Goal: Transaction & Acquisition: Purchase product/service

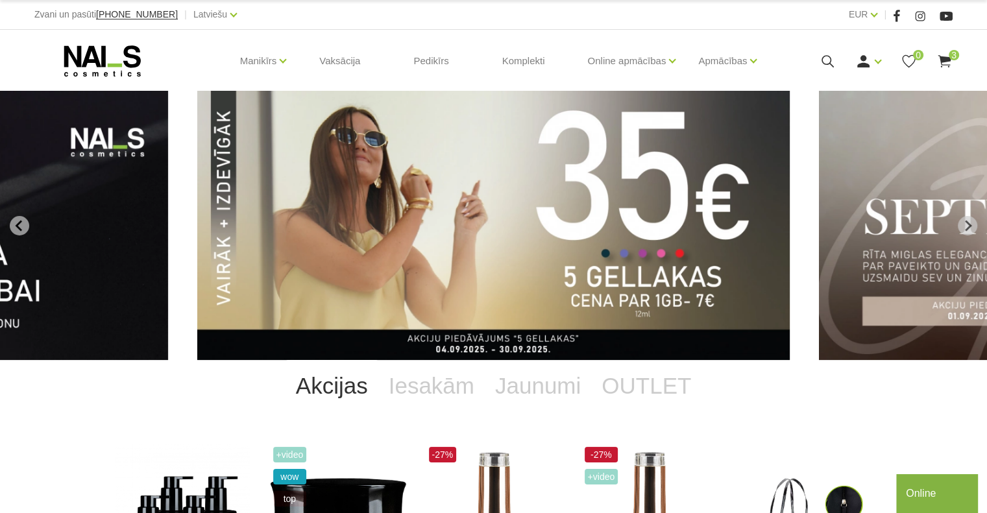
click at [951, 51] on span "3" at bounding box center [954, 55] width 10 height 10
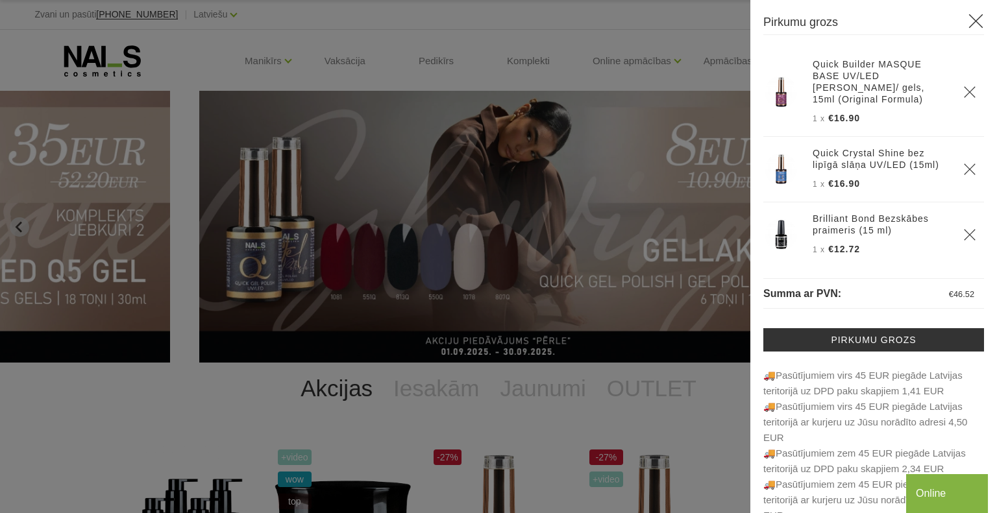
click at [968, 25] on icon at bounding box center [976, 21] width 16 height 16
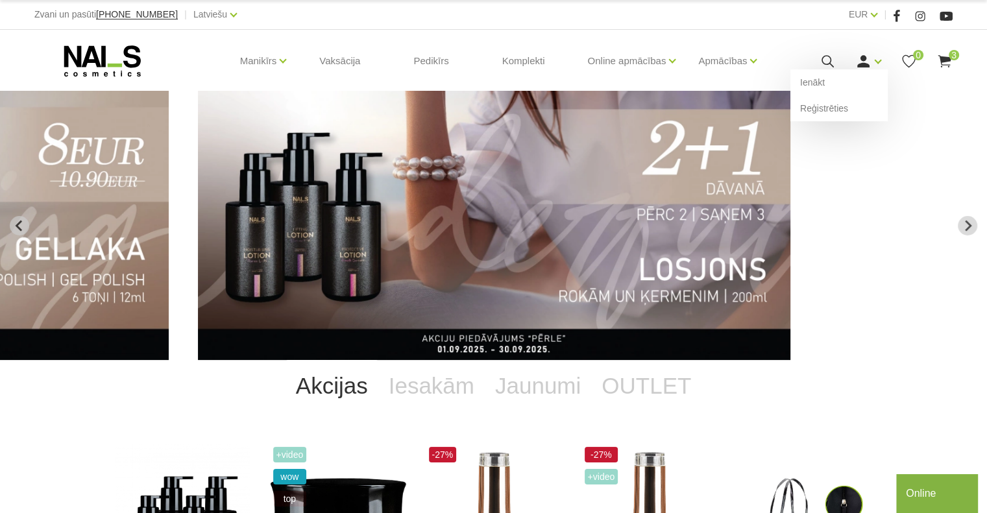
click at [862, 62] on icon at bounding box center [863, 61] width 16 height 16
click at [864, 82] on link "Ienākt" at bounding box center [838, 82] width 97 height 26
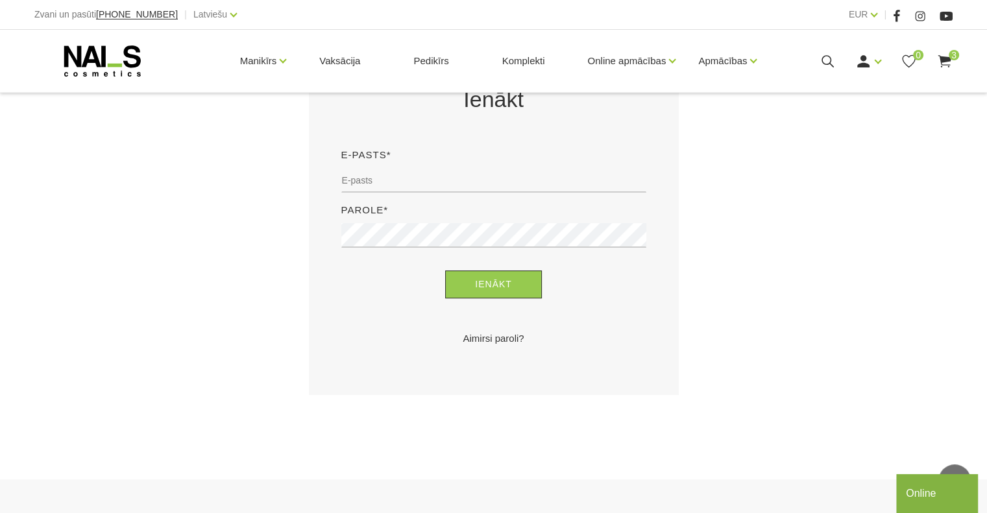
scroll to position [285, 0]
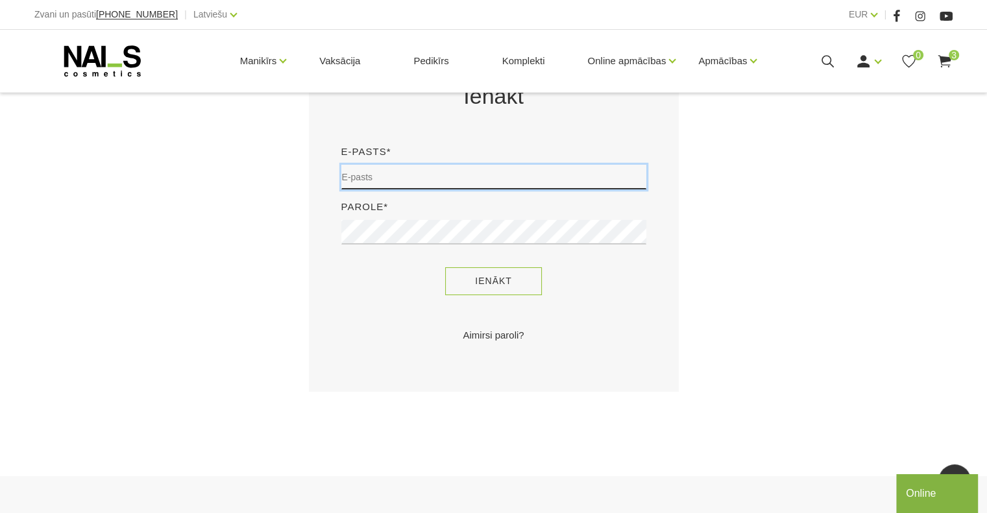
type input "dji@inbox.lv"
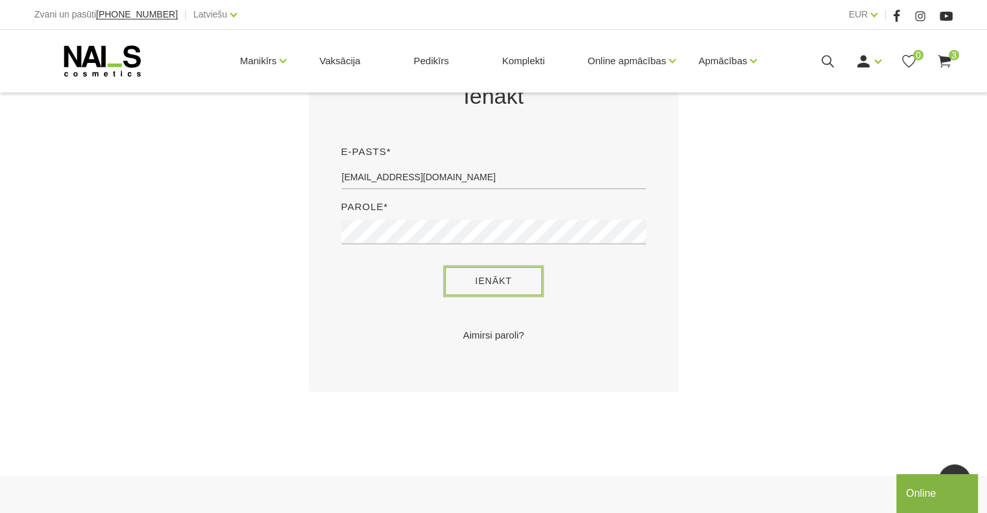
click at [515, 277] on button "Ienākt" at bounding box center [493, 281] width 97 height 28
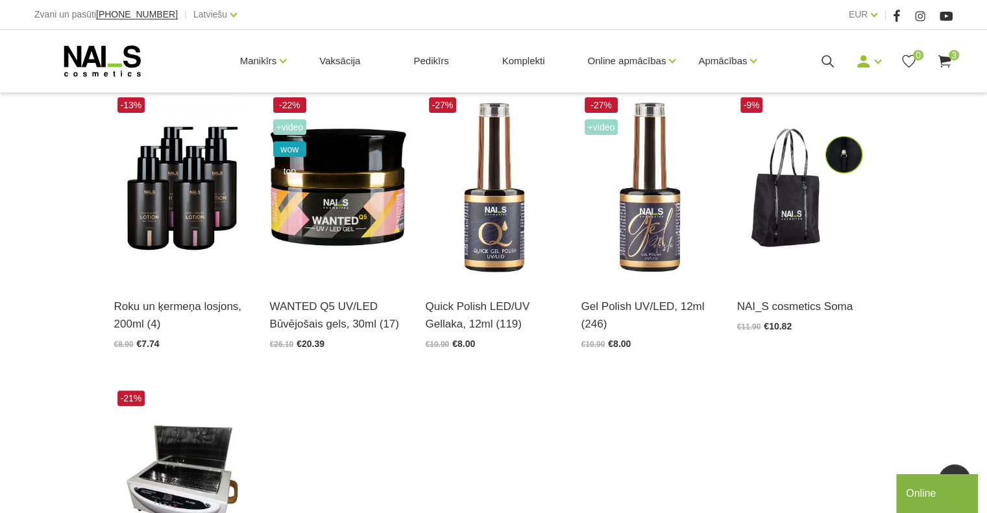
scroll to position [350, 0]
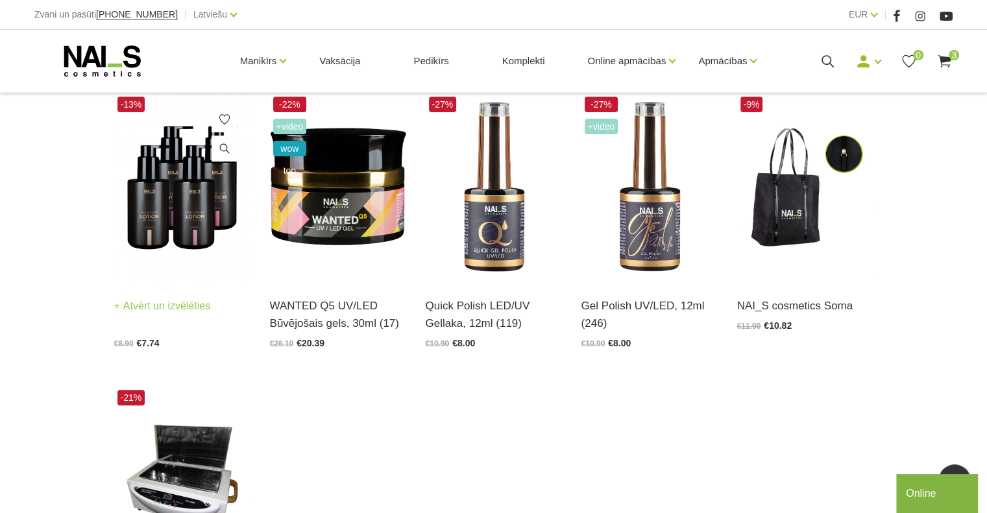
click at [183, 216] on img at bounding box center [182, 187] width 136 height 188
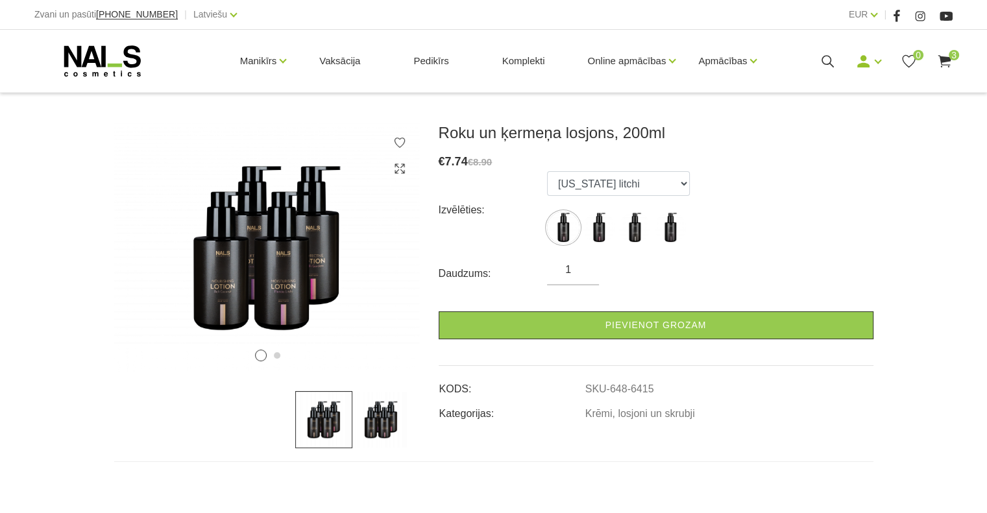
scroll to position [153, 0]
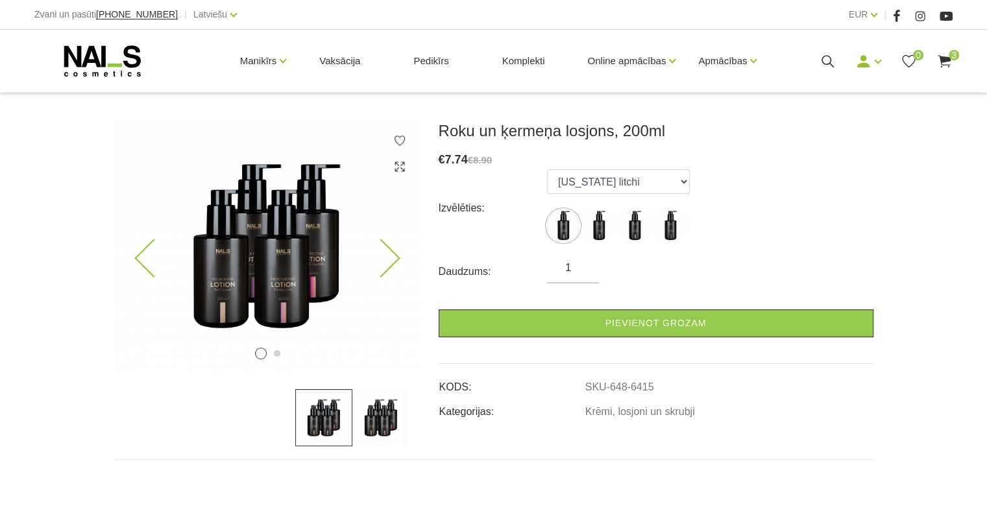
click at [378, 261] on icon at bounding box center [380, 258] width 38 height 38
click at [400, 258] on img at bounding box center [266, 245] width 305 height 249
click at [683, 182] on select "Florida litchi Amalfi gardens Bali coconut Monaco mist" at bounding box center [618, 181] width 143 height 25
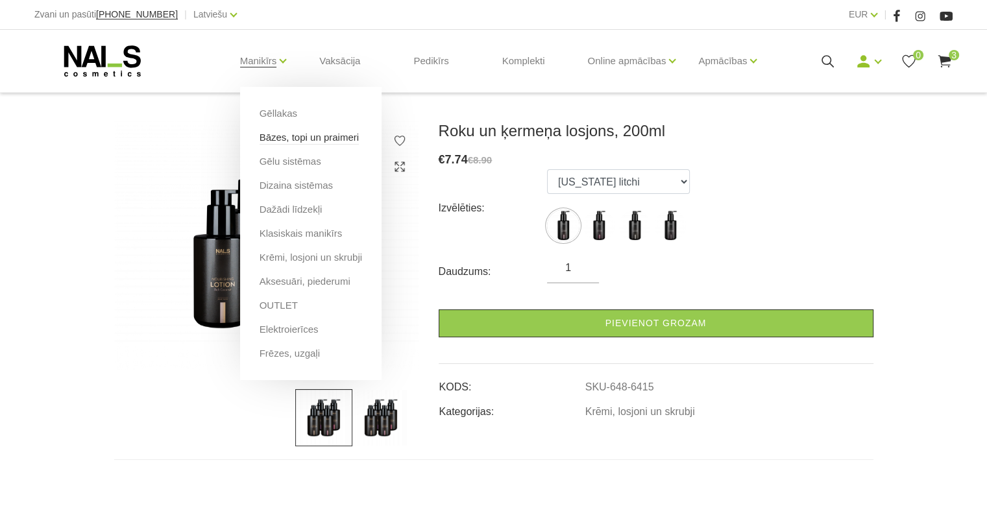
click at [286, 132] on link "Bāzes, topi un praimeri" at bounding box center [309, 137] width 99 height 14
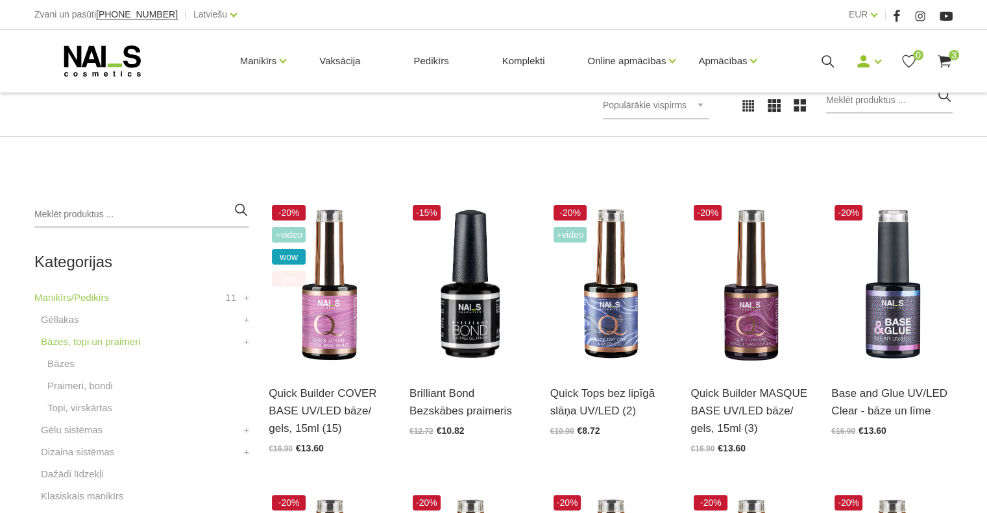
scroll to position [200, 0]
click at [523, 63] on link "Komplekti" at bounding box center [524, 61] width 64 height 62
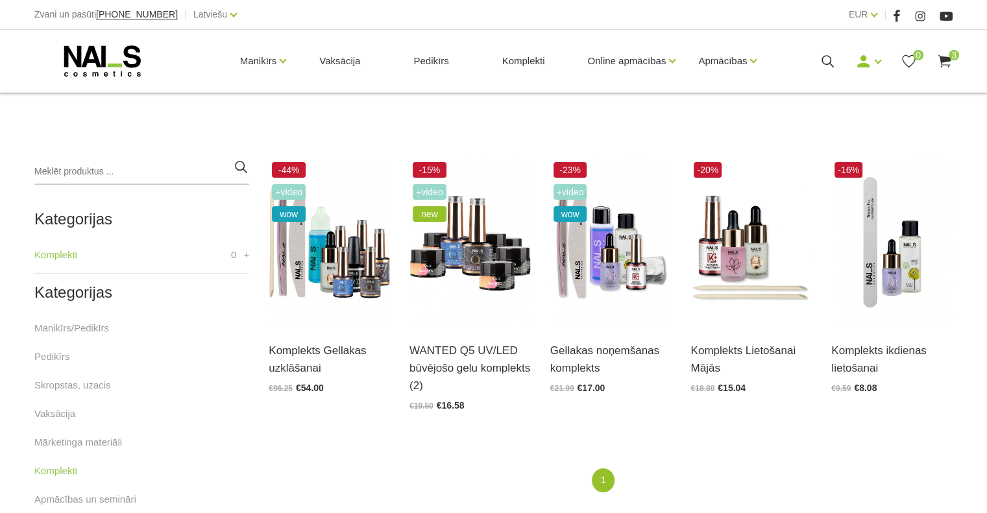
scroll to position [247, 0]
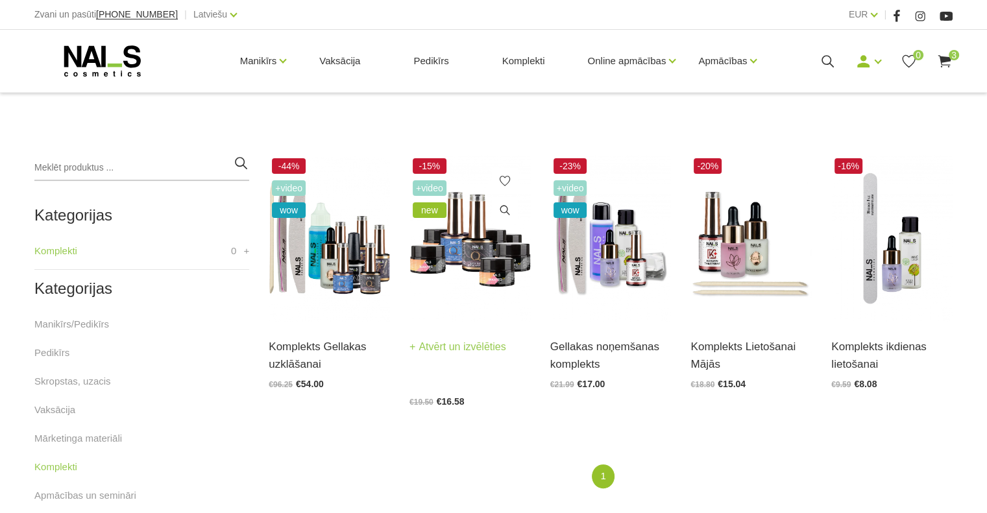
click at [452, 253] on img at bounding box center [469, 238] width 121 height 167
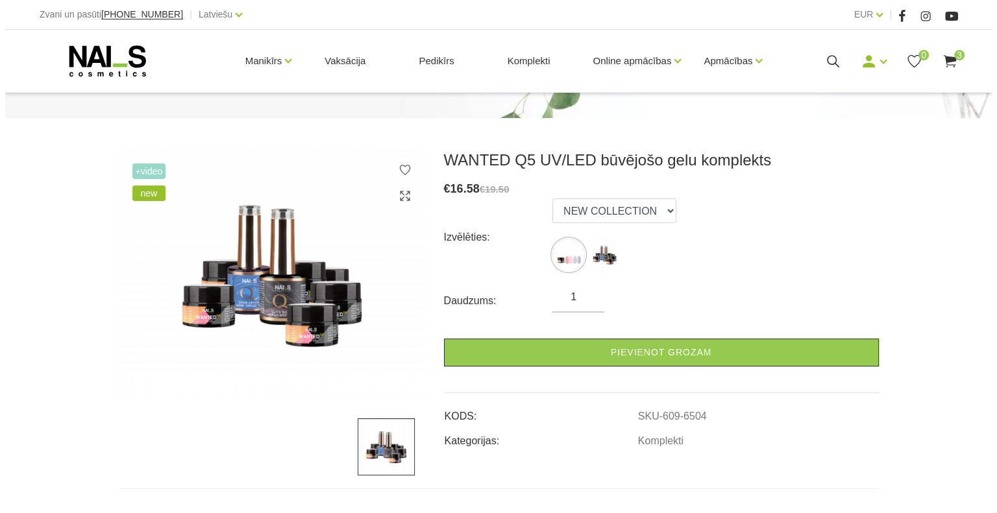
scroll to position [122, 0]
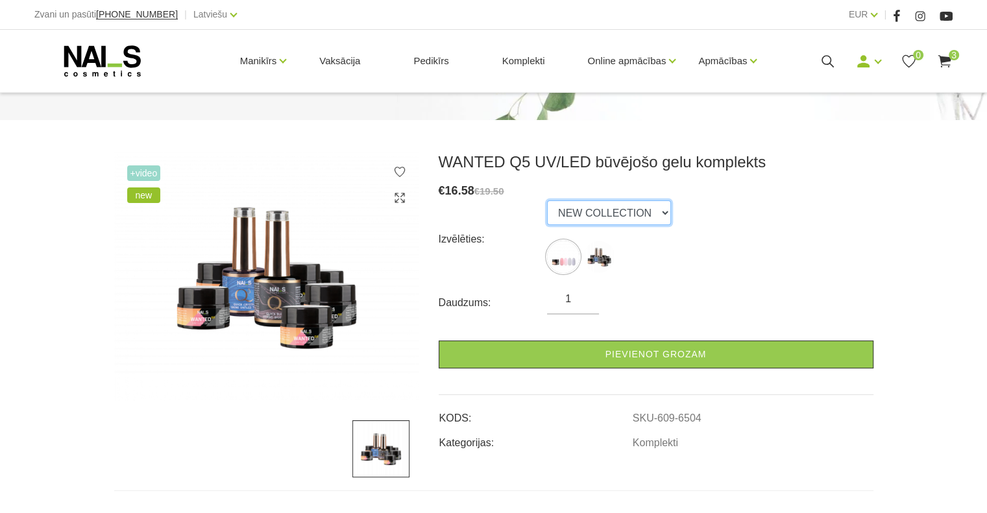
click at [652, 212] on select "NEW COLLECTION STARTER KIT" at bounding box center [609, 213] width 124 height 25
click at [547, 201] on select "NEW COLLECTION STARTER KIT" at bounding box center [609, 213] width 124 height 25
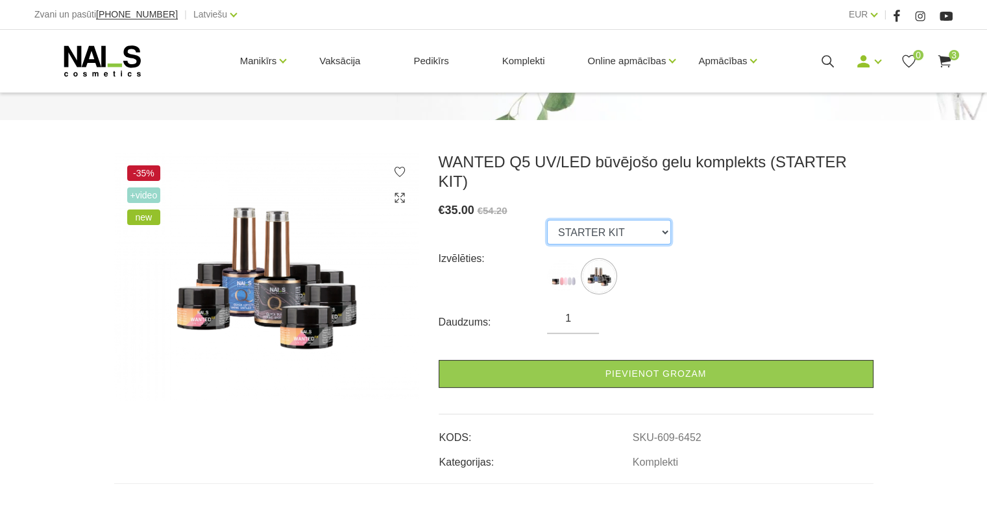
click at [654, 220] on select "NEW COLLECTION STARTER KIT" at bounding box center [609, 232] width 124 height 25
select select "6504"
click at [547, 220] on select "NEW COLLECTION STARTER KIT" at bounding box center [609, 232] width 124 height 25
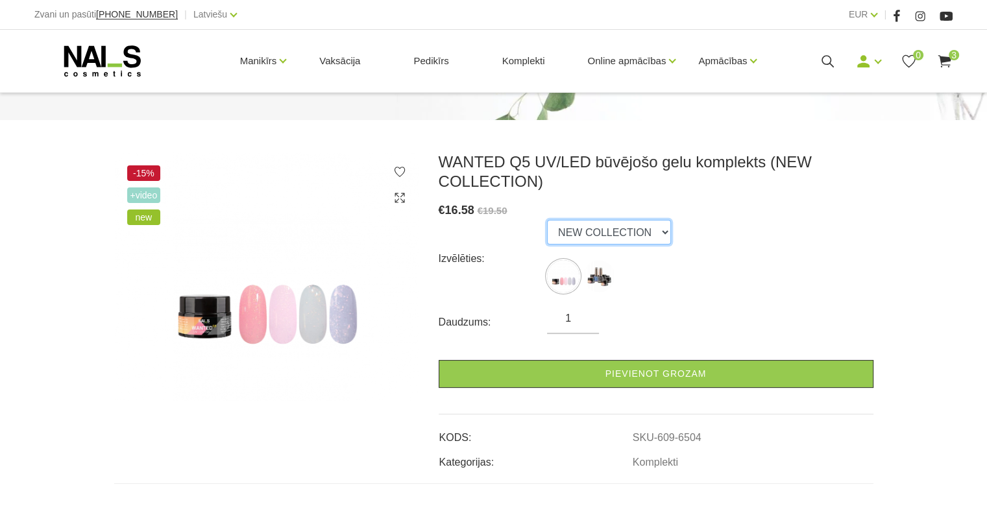
click at [659, 236] on select "NEW COLLECTION STARTER KIT" at bounding box center [609, 232] width 124 height 25
click at [947, 55] on icon at bounding box center [944, 61] width 16 height 16
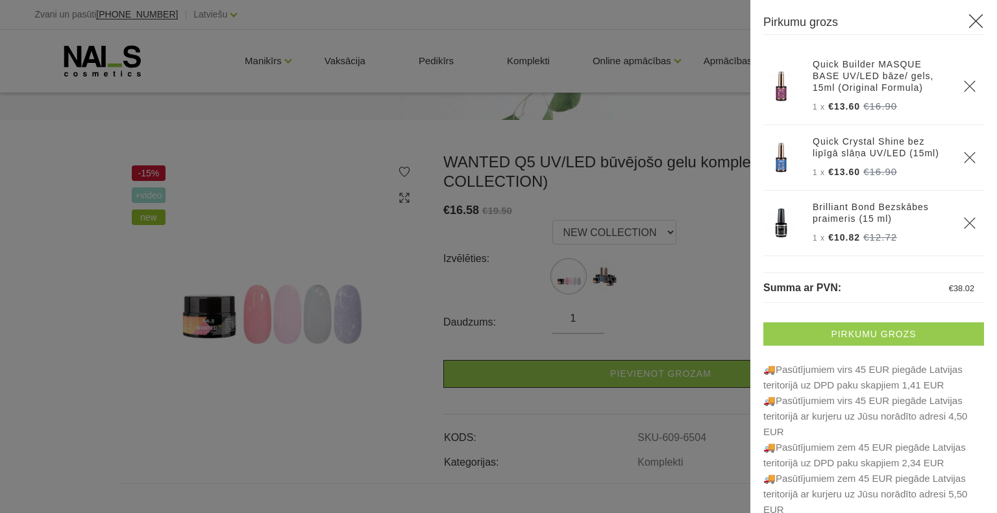
click at [857, 330] on link "Pirkumu grozs" at bounding box center [873, 334] width 221 height 23
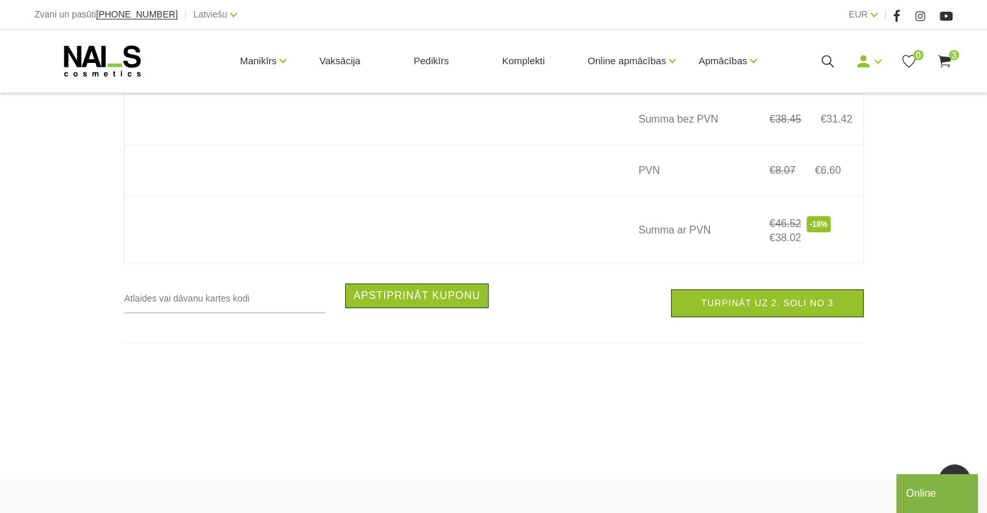
scroll to position [657, 0]
click at [818, 305] on link "Turpināt uz 2. soli no 3" at bounding box center [767, 303] width 192 height 28
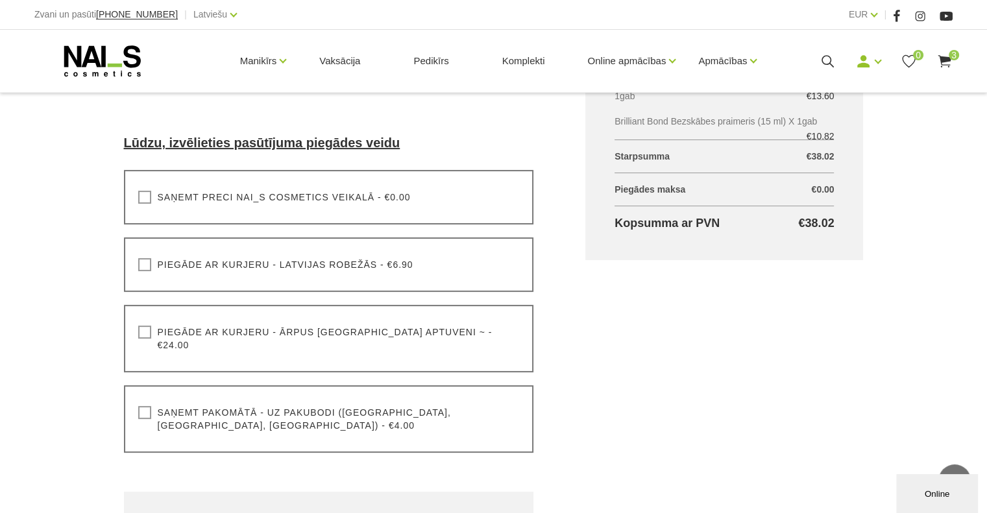
scroll to position [353, 0]
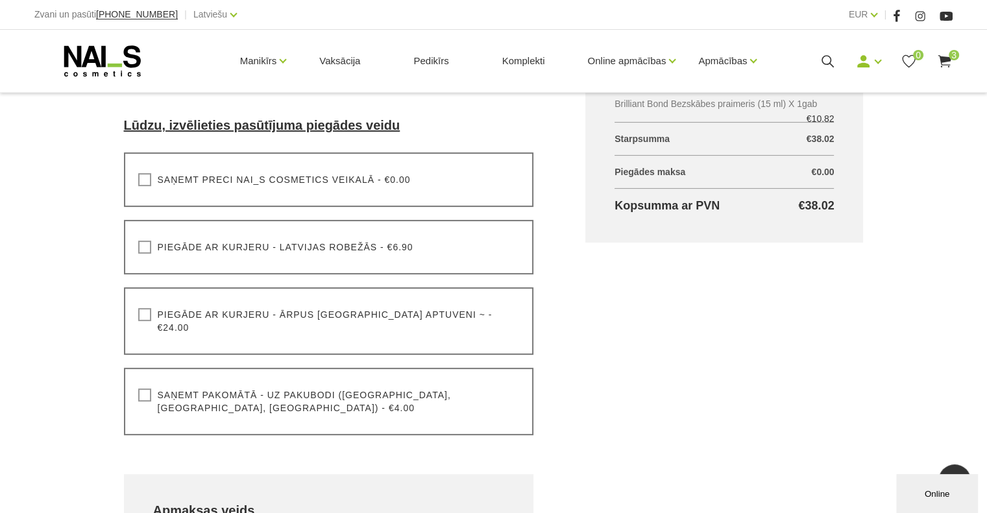
click at [143, 389] on label "Saņemt pakomātā - uz pakubodi (Latvija, Lietuva, Igaunija) - €4.00" at bounding box center [329, 402] width 382 height 26
click at [0, 0] on input "Saņemt pakomātā - uz pakubodi (Latvija, Lietuva, Igaunija) - €4.00" at bounding box center [0, 0] width 0 height 0
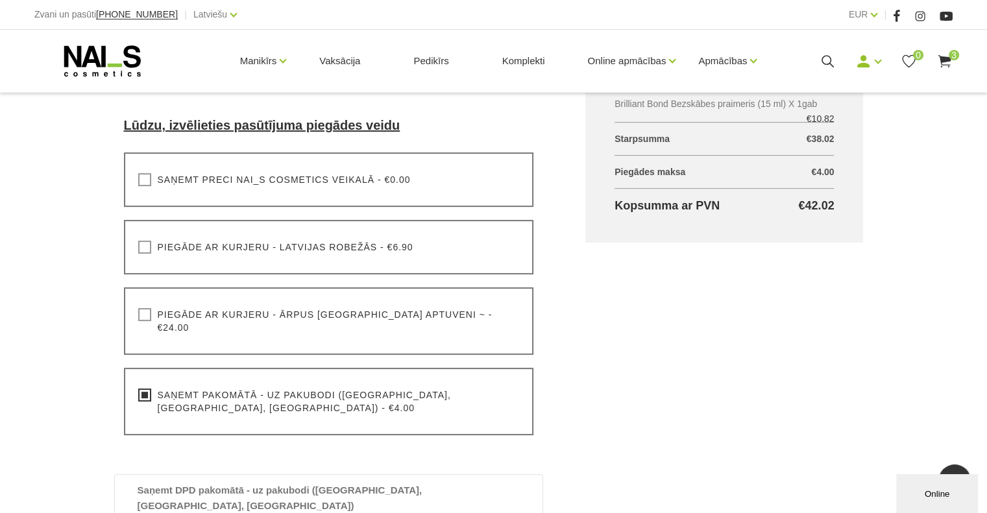
click at [655, 389] on div "Grozs kopā Produkts Kopā ar PVN Quick Builder MASQUE BASE UV/LED bāze/ gels, 15…" at bounding box center [724, 424] width 330 height 1006
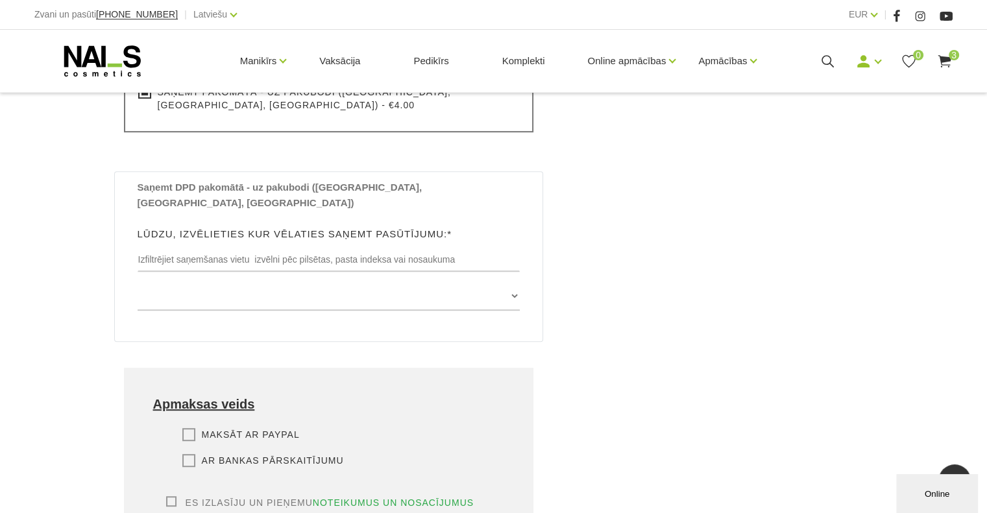
scroll to position [657, 0]
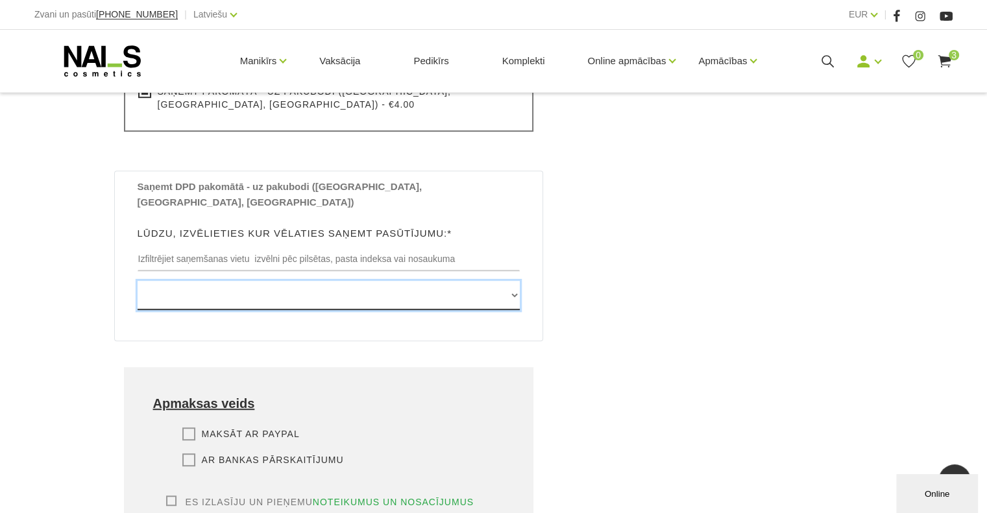
click at [515, 281] on select "Edvarta Virzas iela 2 , IECAVA, LV3913, (Paku Skapis TOP Iecava) Rīgas iela 27 …" at bounding box center [329, 295] width 383 height 29
click at [420, 281] on select "Edvarta Virzas iela 2 , IECAVA, LV3913, (Paku Skapis TOP Iecava) Rīgas iela 27 …" at bounding box center [329, 295] width 383 height 29
click at [472, 281] on select "Edvarta Virzas iela 2 , IECAVA, LV3913, (Paku Skapis TOP Iecava) Rīgas iela 27 …" at bounding box center [329, 295] width 383 height 29
click at [419, 281] on select "Edvarta Virzas iela 2 , IECAVA, LV3913, (Paku Skapis TOP Iecava) Rīgas iela 27 …" at bounding box center [329, 295] width 383 height 29
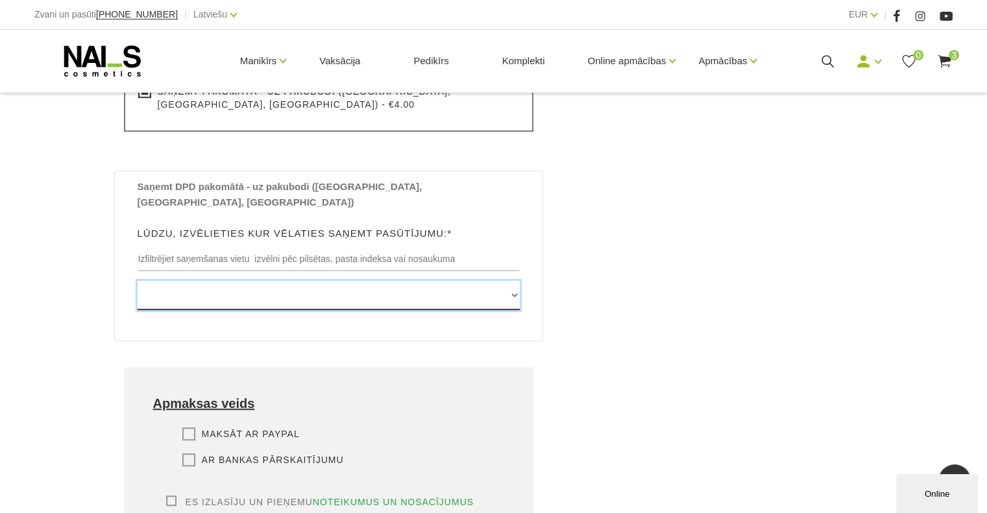
click at [409, 281] on select "Edvarta Virzas iela 2 , IECAVA, LV3913, (Paku Skapis TOP Iecava) Rīgas iela 27 …" at bounding box center [329, 295] width 383 height 29
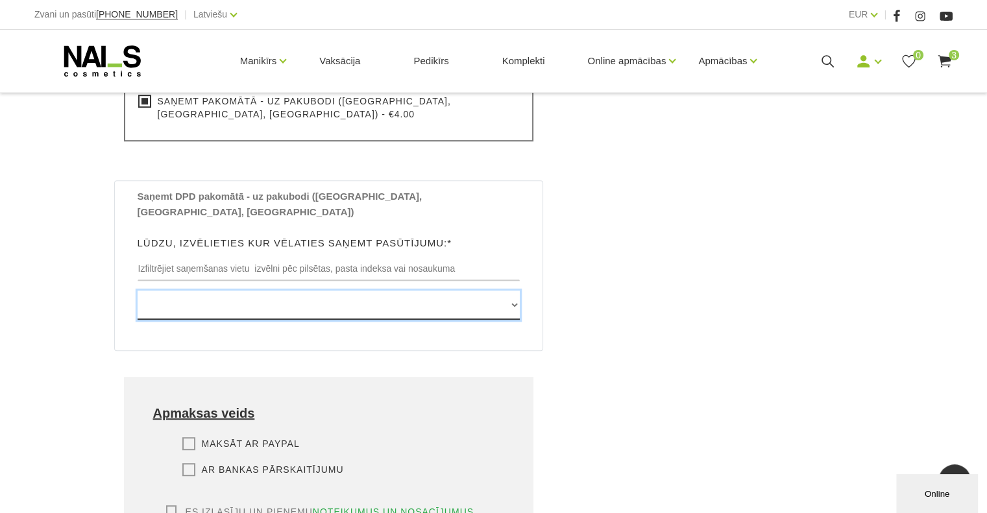
scroll to position [646, 0]
click at [418, 291] on select "Edvarta Virzas iela 2 , IECAVA, LV3913, (Paku Skapis TOP Iecava) Rīgas iela 27 …" at bounding box center [329, 305] width 383 height 29
select select "Dižozolu iela 2 , RĪGA, LV1058, (PS Mego Ziepniekkalns (NOSLOGOTS))"
click at [138, 291] on select "Edvarta Virzas iela 2 , IECAVA, LV3913, (Paku Skapis TOP Iecava) Rīgas iela 27 …" at bounding box center [329, 305] width 383 height 29
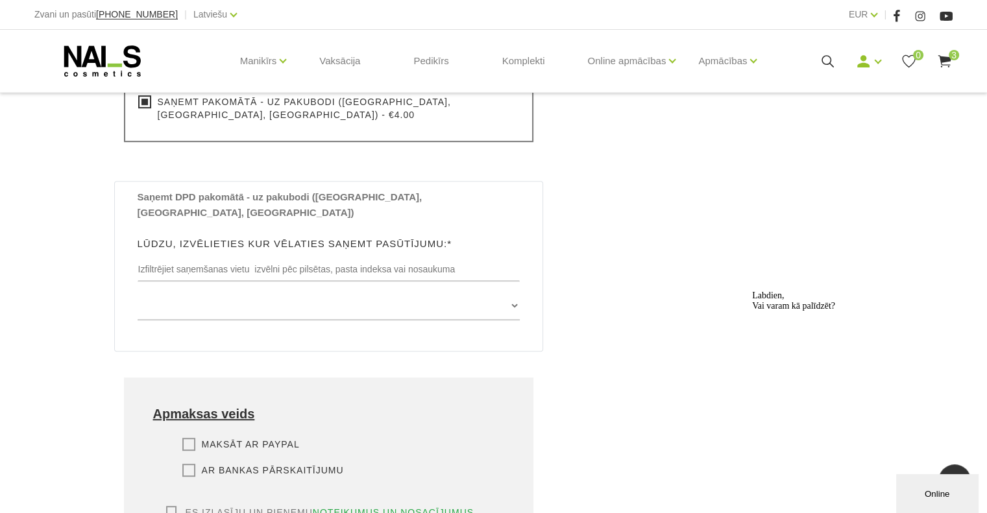
click at [879, 15] on div "EUR EUR |" at bounding box center [723, 14] width 459 height 16
click at [868, 12] on link "EUR" at bounding box center [858, 14] width 19 height 16
click at [735, 207] on div "Grozs kopā Produkts Kopā ar PVN Quick Builder MASQUE BASE UV/LED bāze/ gels, 15…" at bounding box center [724, 131] width 330 height 1006
click at [615, 302] on div "Grozs kopā Produkts Kopā ar PVN Quick Builder MASQUE BASE UV/LED bāze/ gels, 15…" at bounding box center [724, 131] width 330 height 1006
click at [187, 464] on label "Ar bankas pārskaitījumu" at bounding box center [263, 470] width 162 height 13
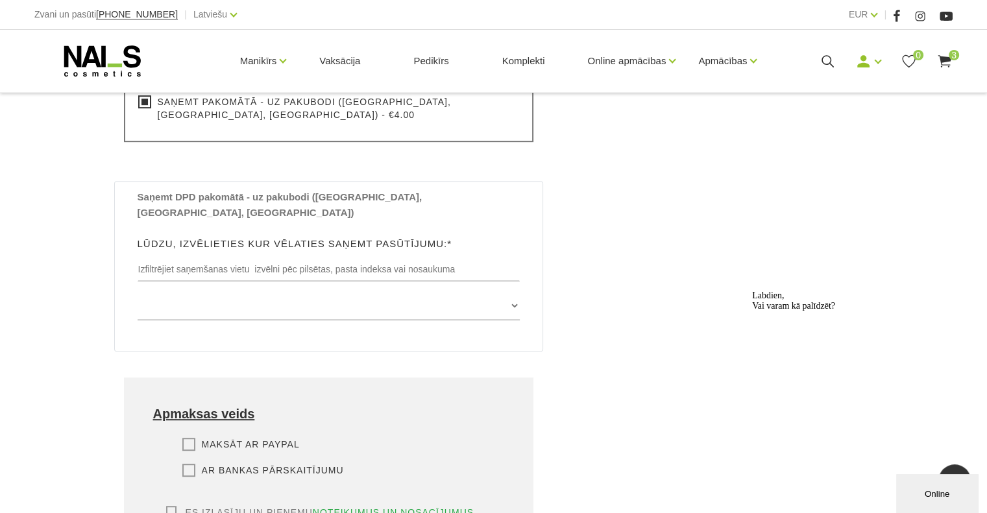
click at [0, 0] on input "Ar bankas pārskaitījumu" at bounding box center [0, 0] width 0 height 0
click at [579, 363] on div "Grozs kopā Produkts Kopā ar PVN Quick Builder MASQUE BASE UV/LED bāze/ gels, 15…" at bounding box center [724, 131] width 330 height 1006
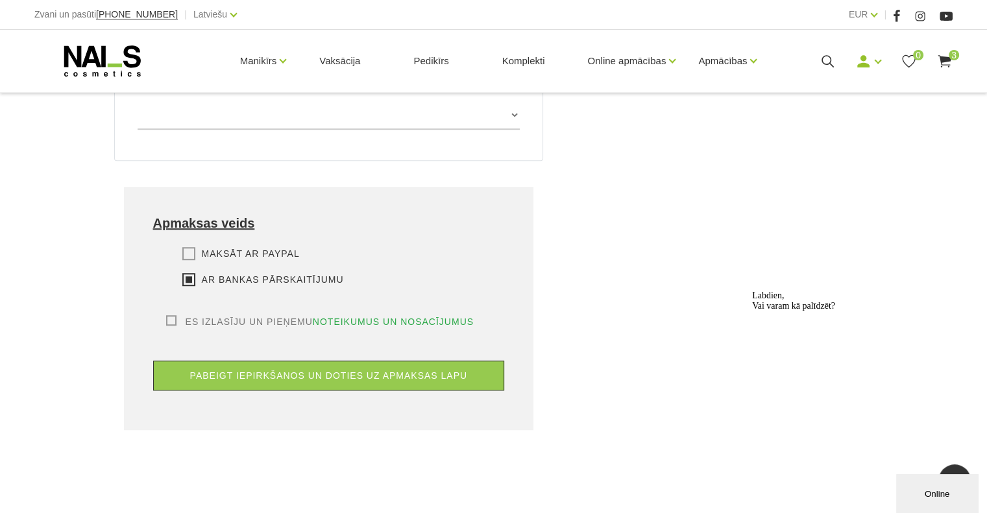
scroll to position [880, 0]
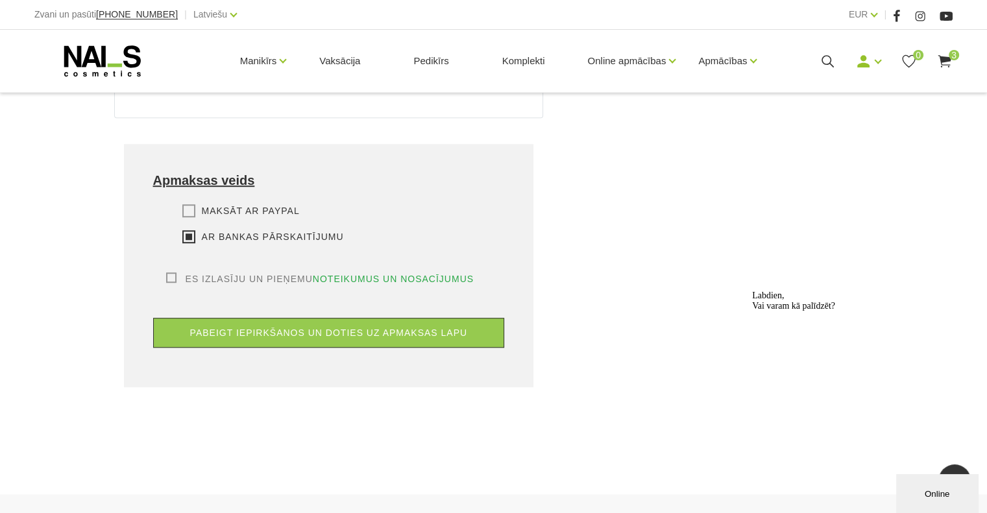
click at [173, 273] on label "Es izlasīju un pieņemu noteikumus un nosacījumus" at bounding box center [320, 279] width 308 height 13
click at [0, 0] on input "Es izlasīju un pieņemu noteikumus un nosacījumus" at bounding box center [0, 0] width 0 height 0
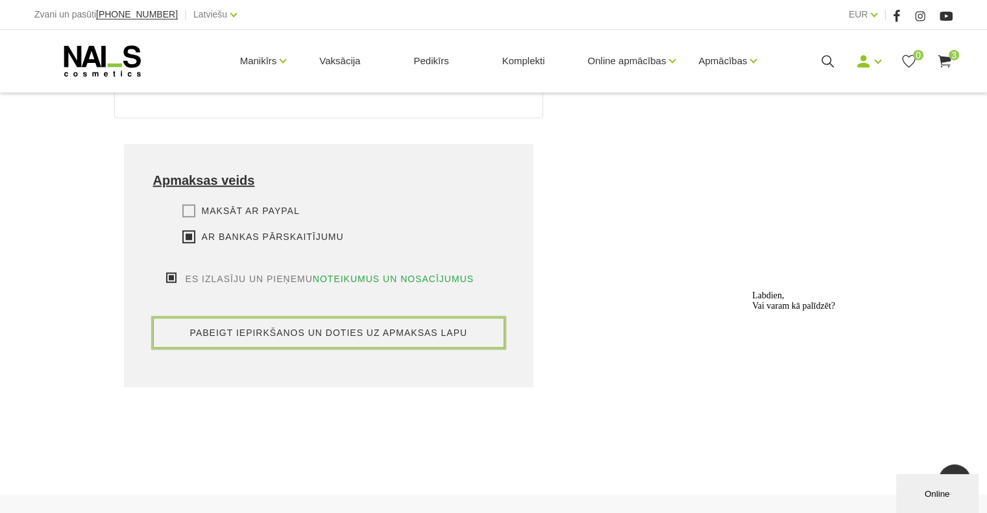
click at [286, 318] on button "pabeigt iepirkšanos un doties uz apmaksas lapu" at bounding box center [329, 333] width 352 height 30
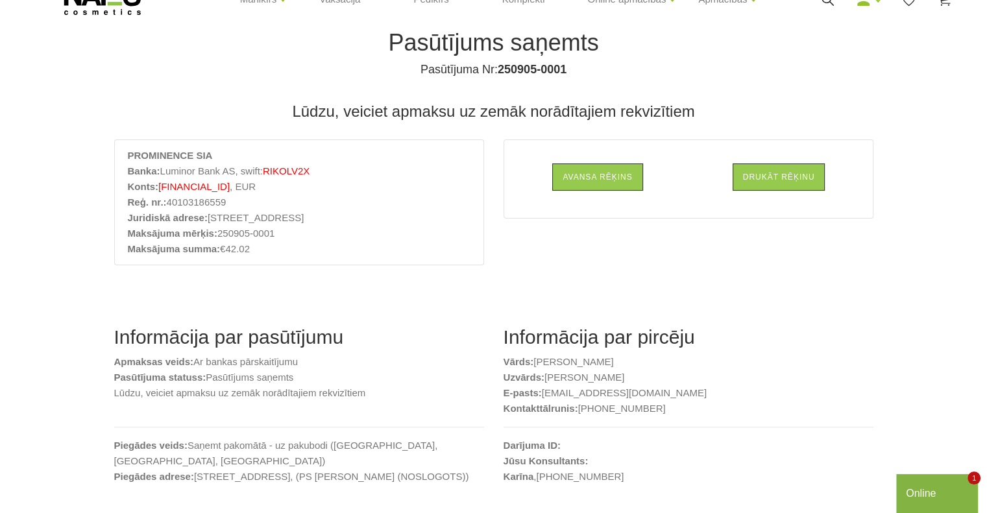
scroll to position [56, 0]
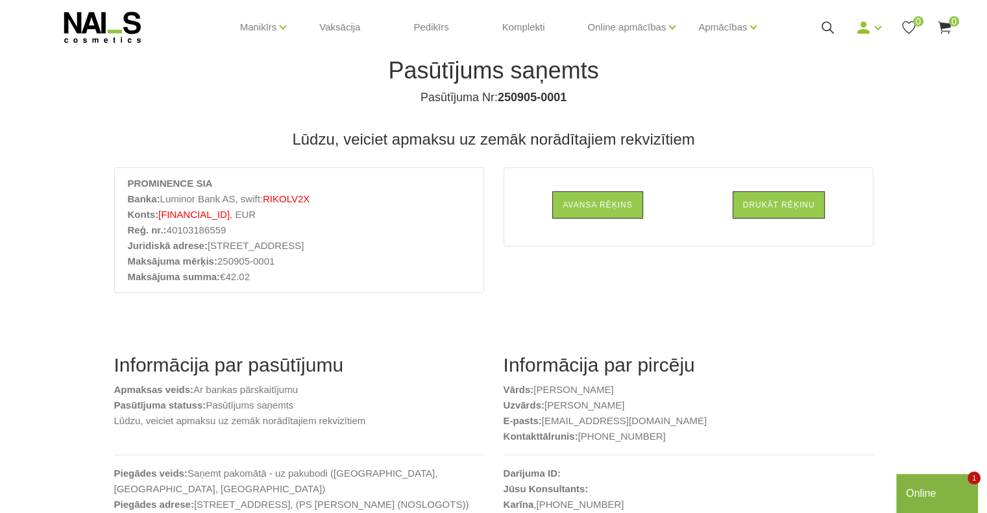
scroll to position [34, 0]
click at [846, 47] on link "Mani pasūtījumi" at bounding box center [838, 49] width 97 height 26
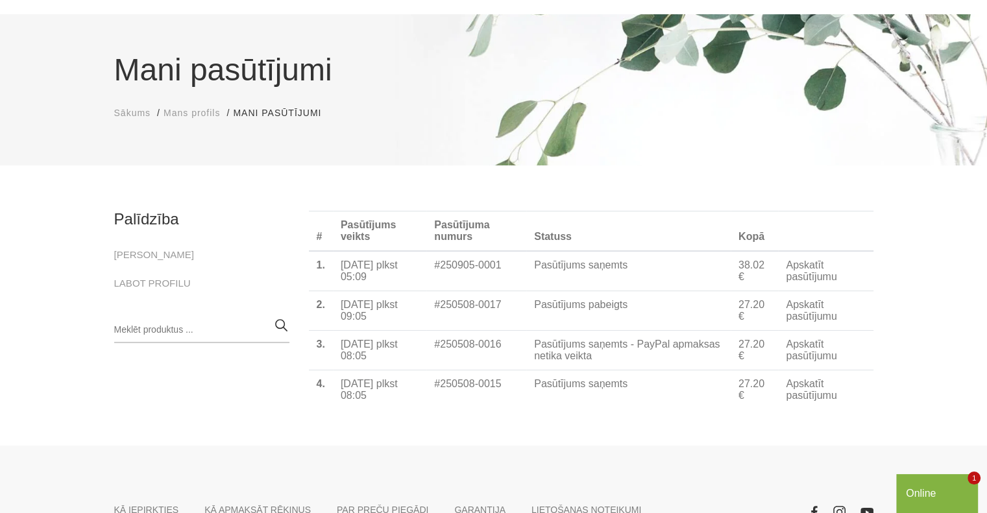
scroll to position [75, 0]
